Goal: Navigation & Orientation: Find specific page/section

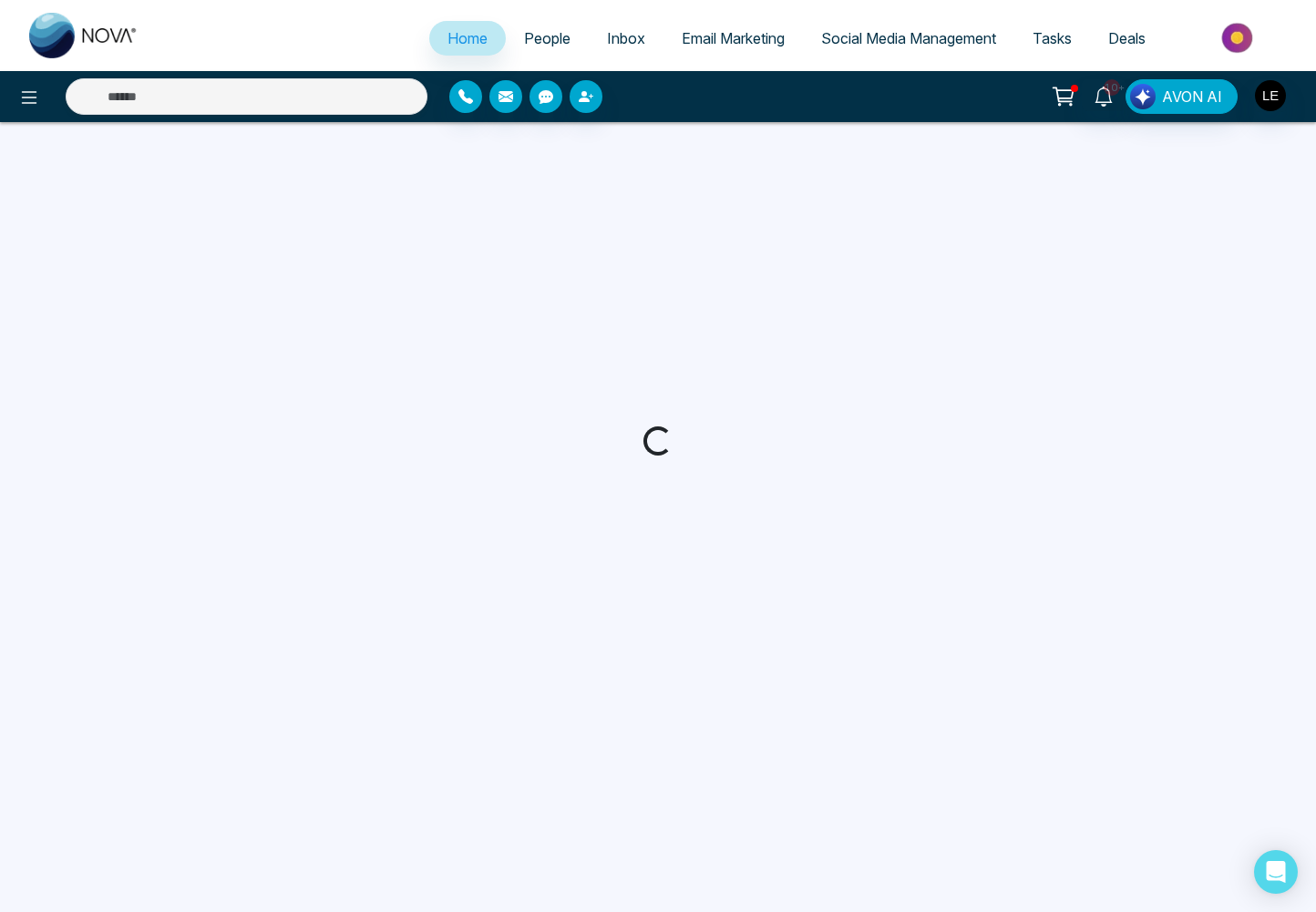
select select "*"
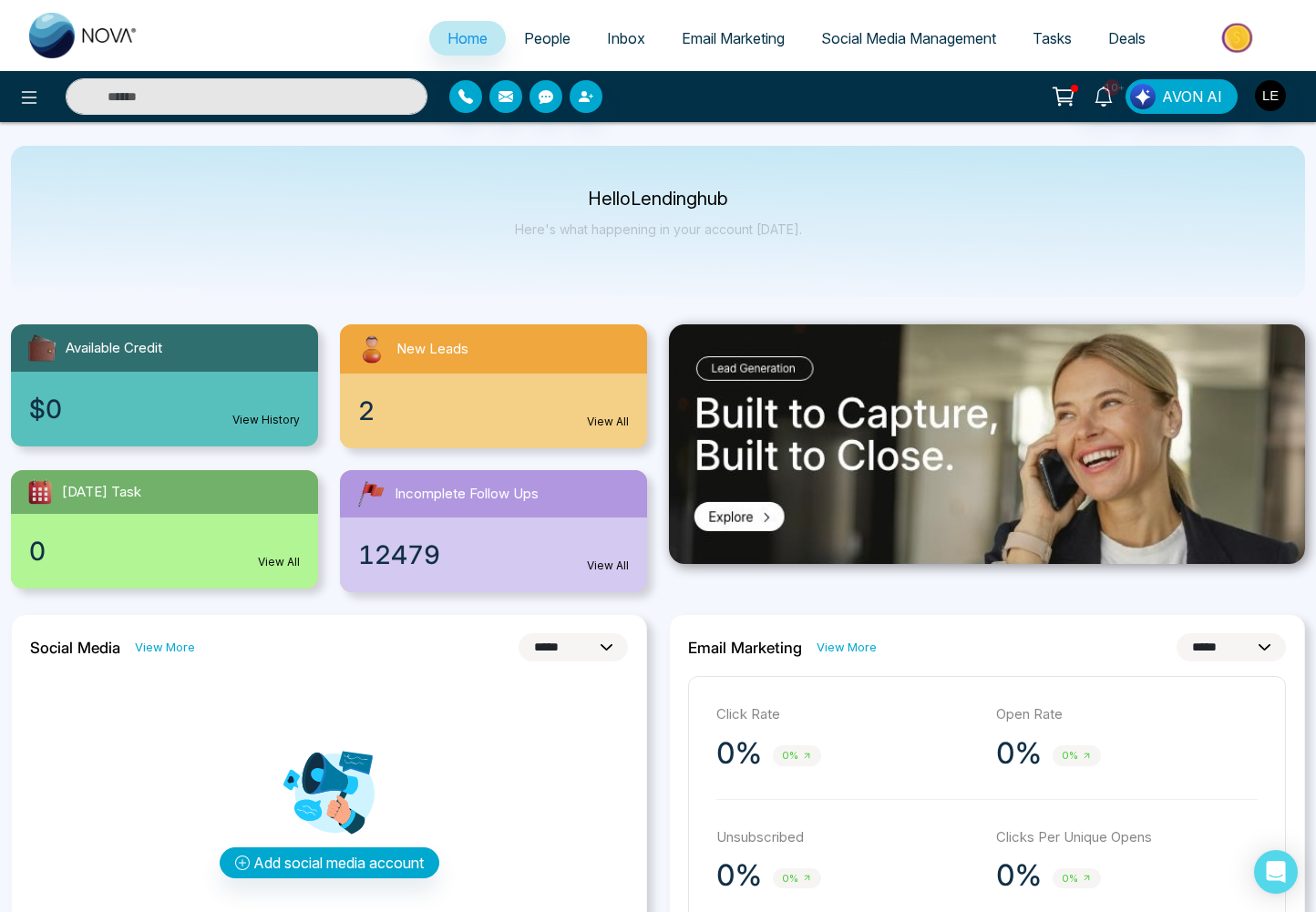
click at [1126, 35] on span "Deals" at bounding box center [1126, 39] width 38 height 18
